Goal: Complete application form: Complete application form

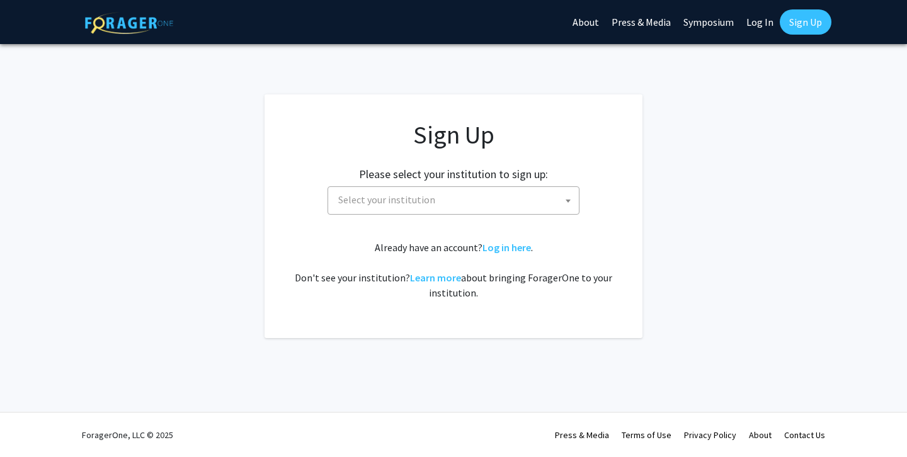
click at [377, 194] on span "Select your institution" at bounding box center [386, 199] width 97 height 13
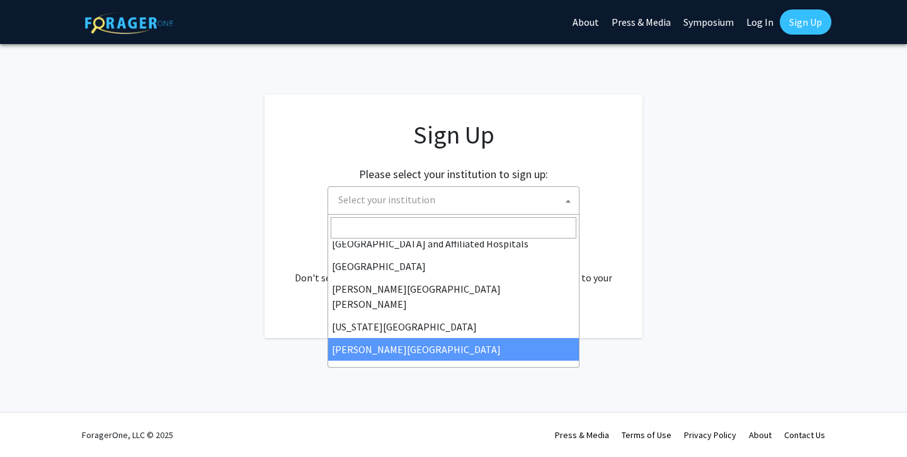
scroll to position [169, 0]
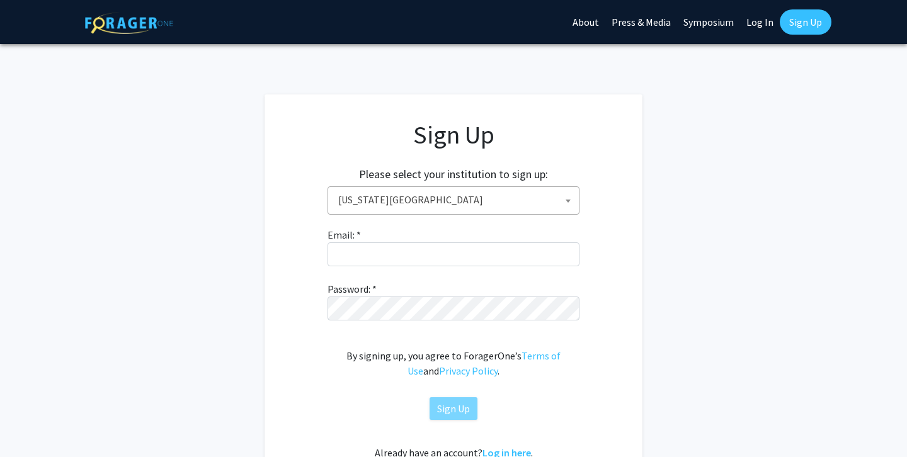
click at [389, 201] on span "Kansas State University" at bounding box center [456, 200] width 246 height 26
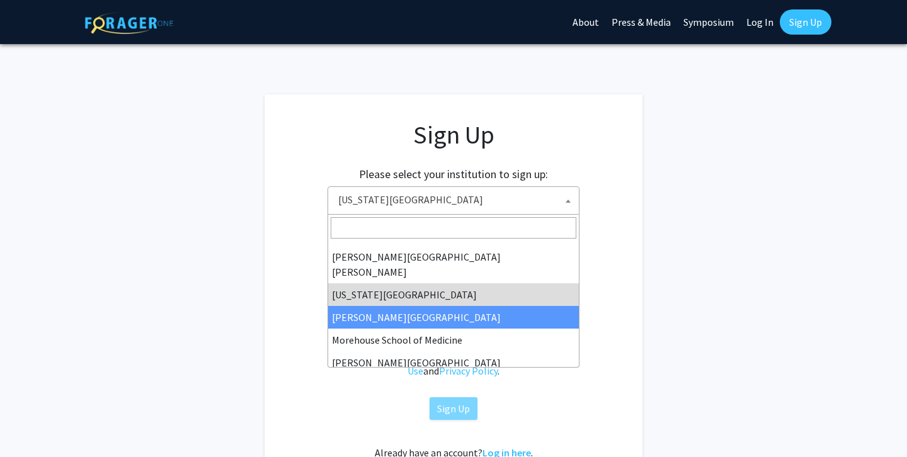
scroll to position [217, 0]
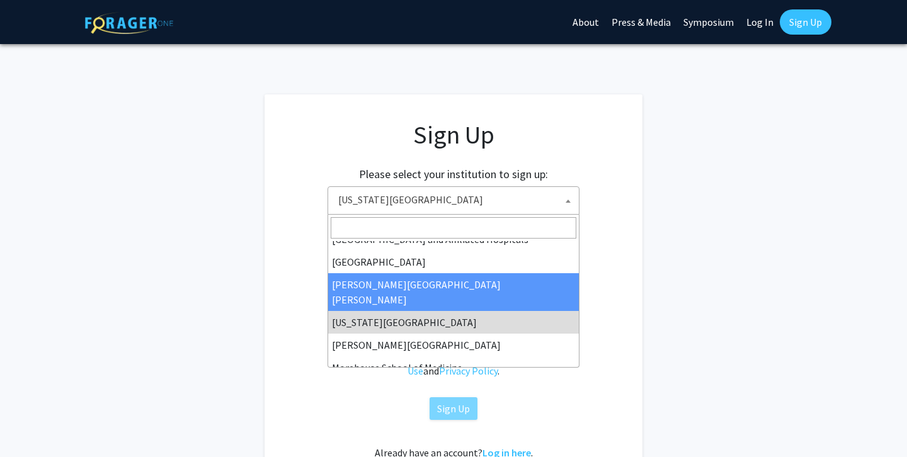
select select "1"
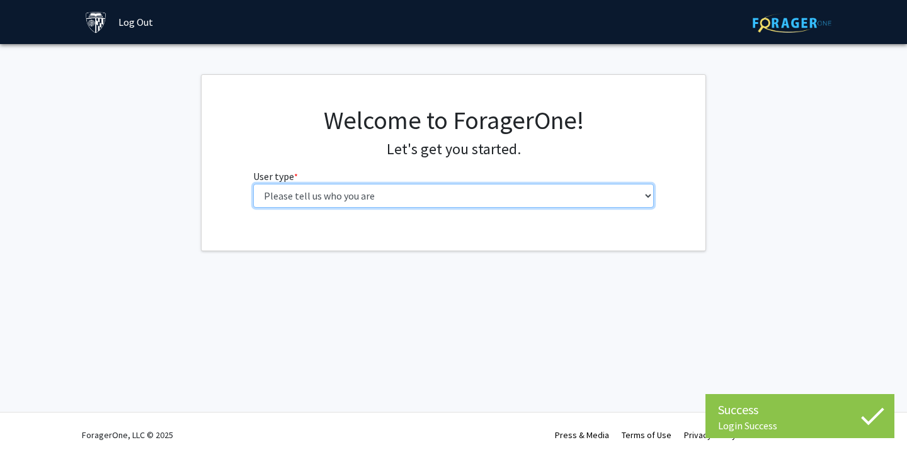
click at [432, 197] on select "Please tell us who you are Undergraduate Student Master's Student Doctoral Cand…" at bounding box center [453, 196] width 401 height 24
select select "2: masters"
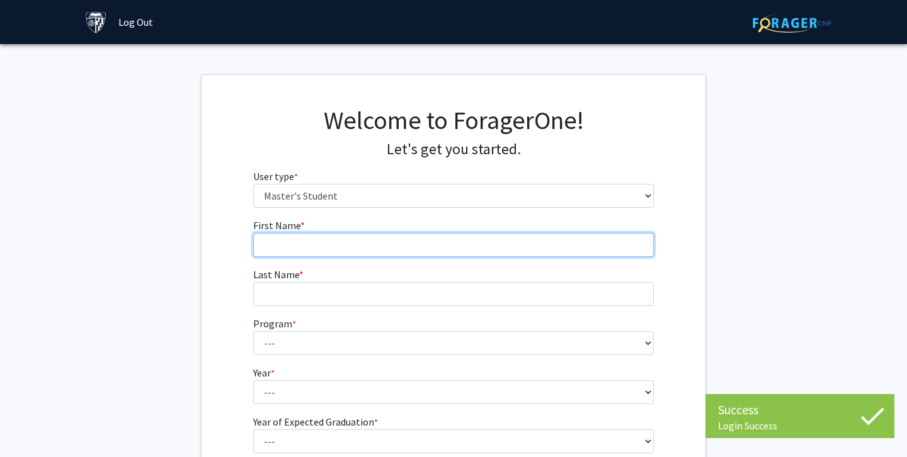
click at [395, 236] on input "First Name * required" at bounding box center [453, 245] width 401 height 24
type input "Hanqiu"
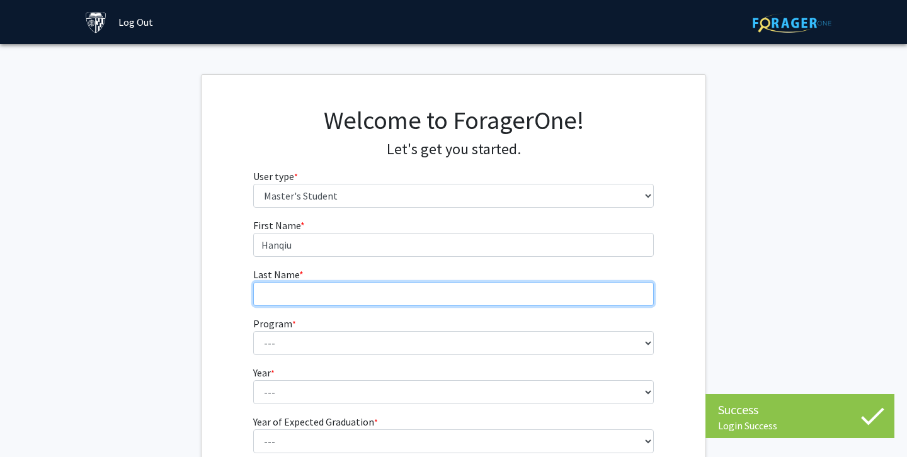
type input "Li"
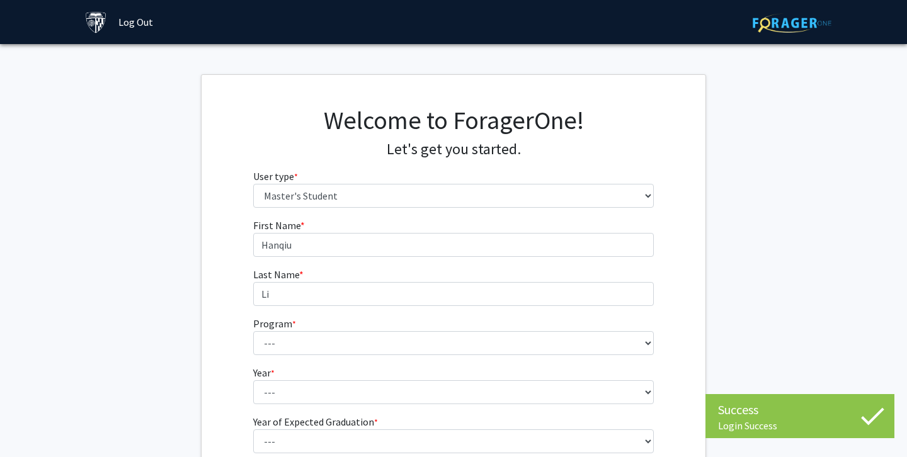
click at [225, 258] on div "First Name * required [PERSON_NAME] Last Name * required Li Program * required …" at bounding box center [454, 353] width 504 height 271
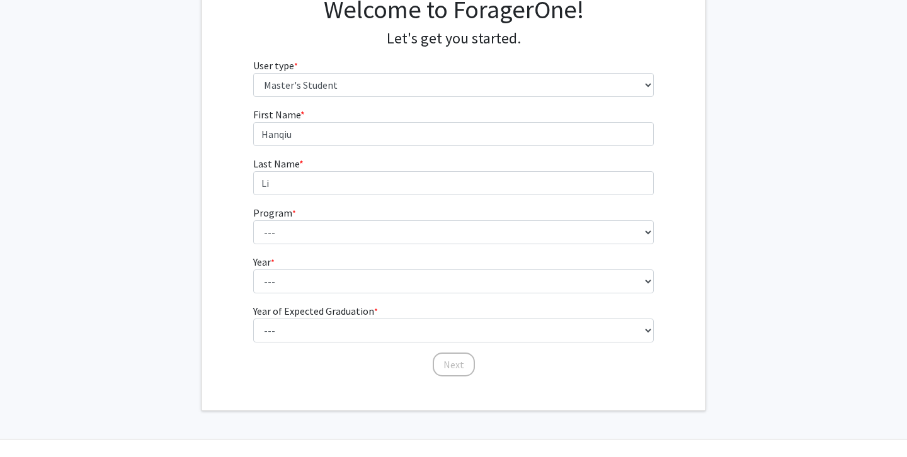
scroll to position [136, 0]
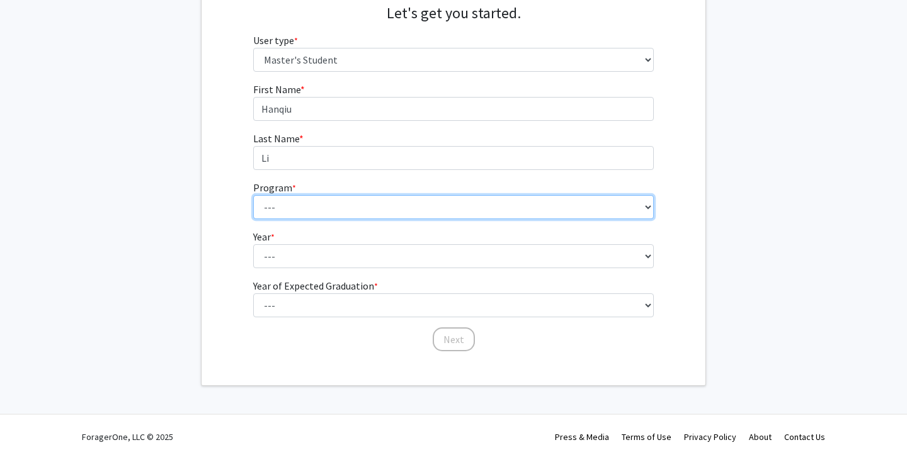
click at [335, 207] on select "--- Anatomy Education Applied and Computational Mathematics Applied Biomedical …" at bounding box center [453, 207] width 401 height 24
select select "114: 113"
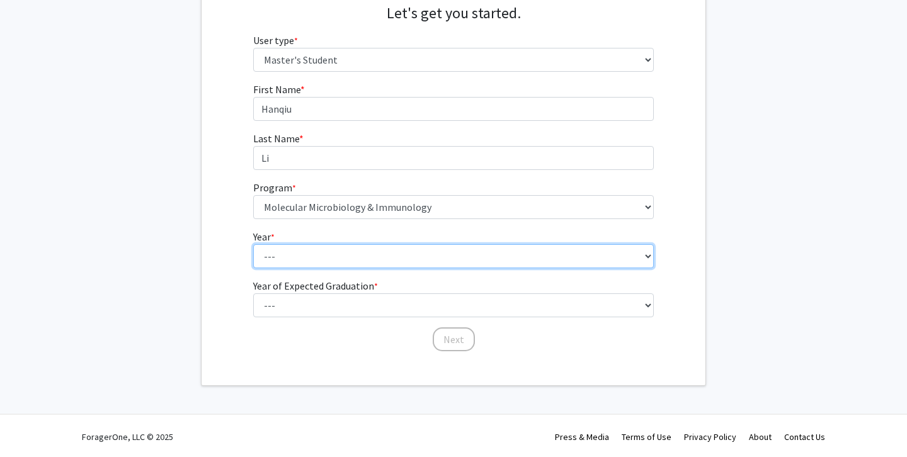
click at [310, 256] on select "--- First Year Second Year" at bounding box center [453, 256] width 401 height 24
select select "1: first_year"
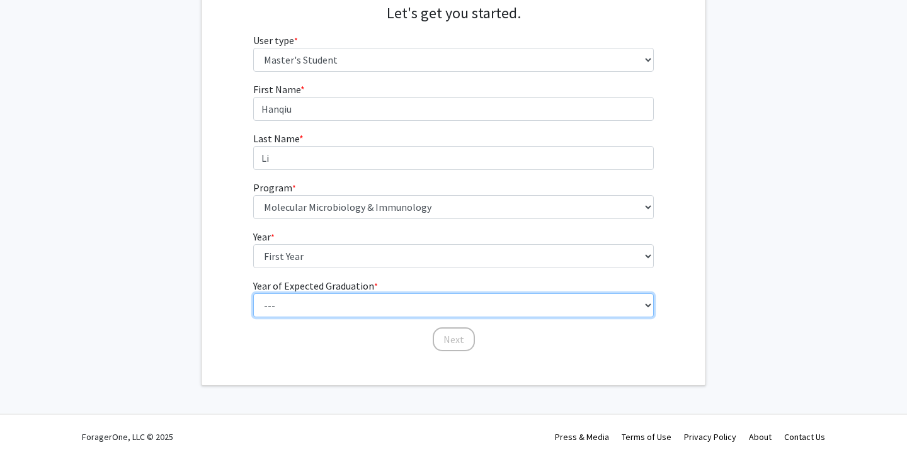
click at [302, 302] on select "--- 2025 2026 2027 2028 2029 2030 2031 2032 2033 2034" at bounding box center [453, 305] width 401 height 24
select select "3: 2027"
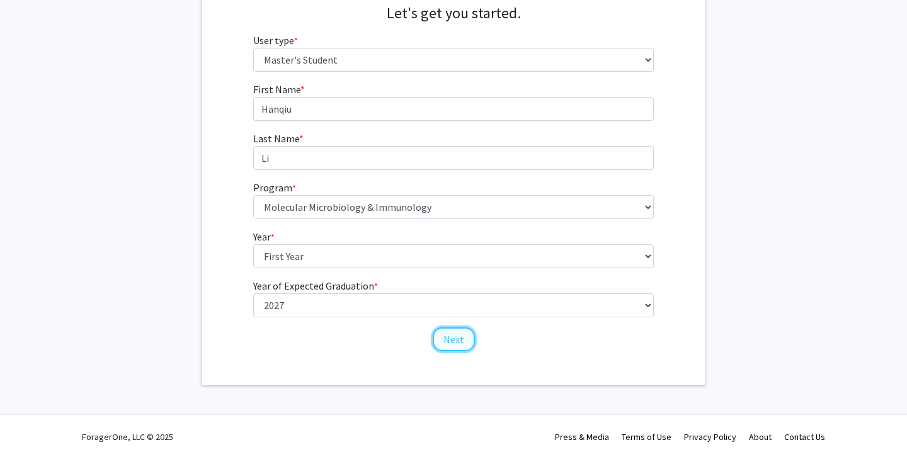
click at [441, 336] on button "Next" at bounding box center [454, 339] width 42 height 24
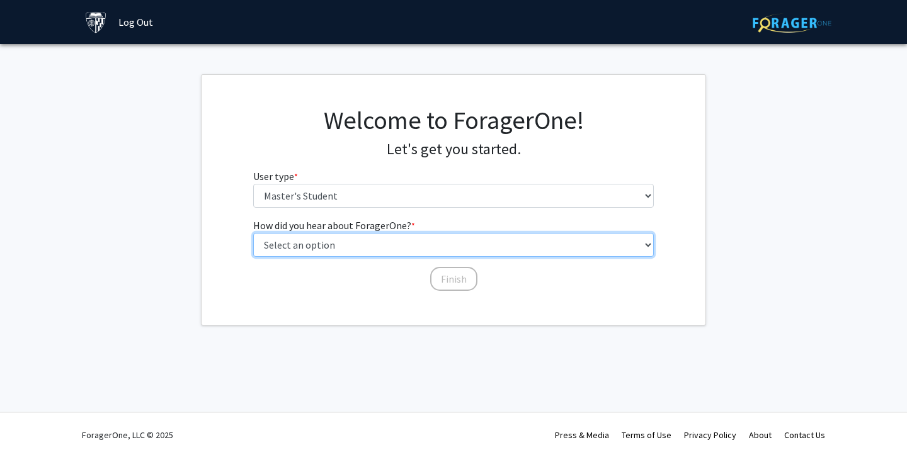
click at [416, 249] on select "Select an option Peer/student recommendation Faculty/staff recommendation Unive…" at bounding box center [453, 245] width 401 height 24
select select "3: university_website"
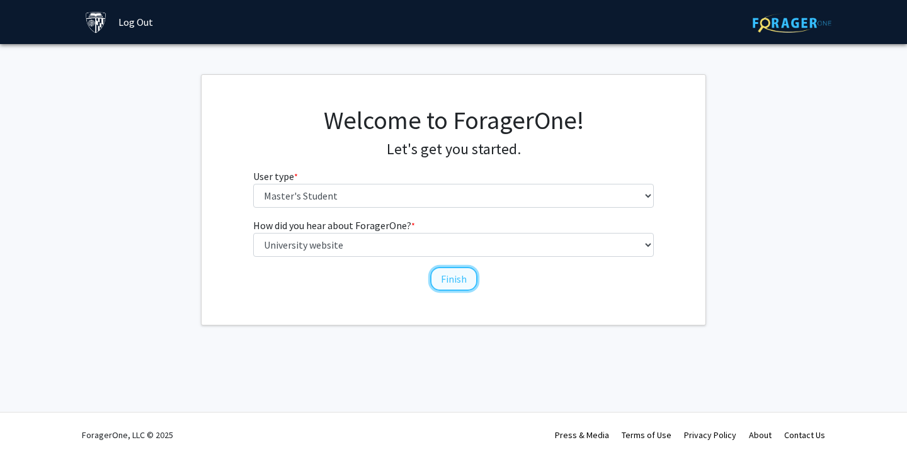
click at [439, 277] on button "Finish" at bounding box center [453, 279] width 47 height 24
